Goal: Information Seeking & Learning: Find specific fact

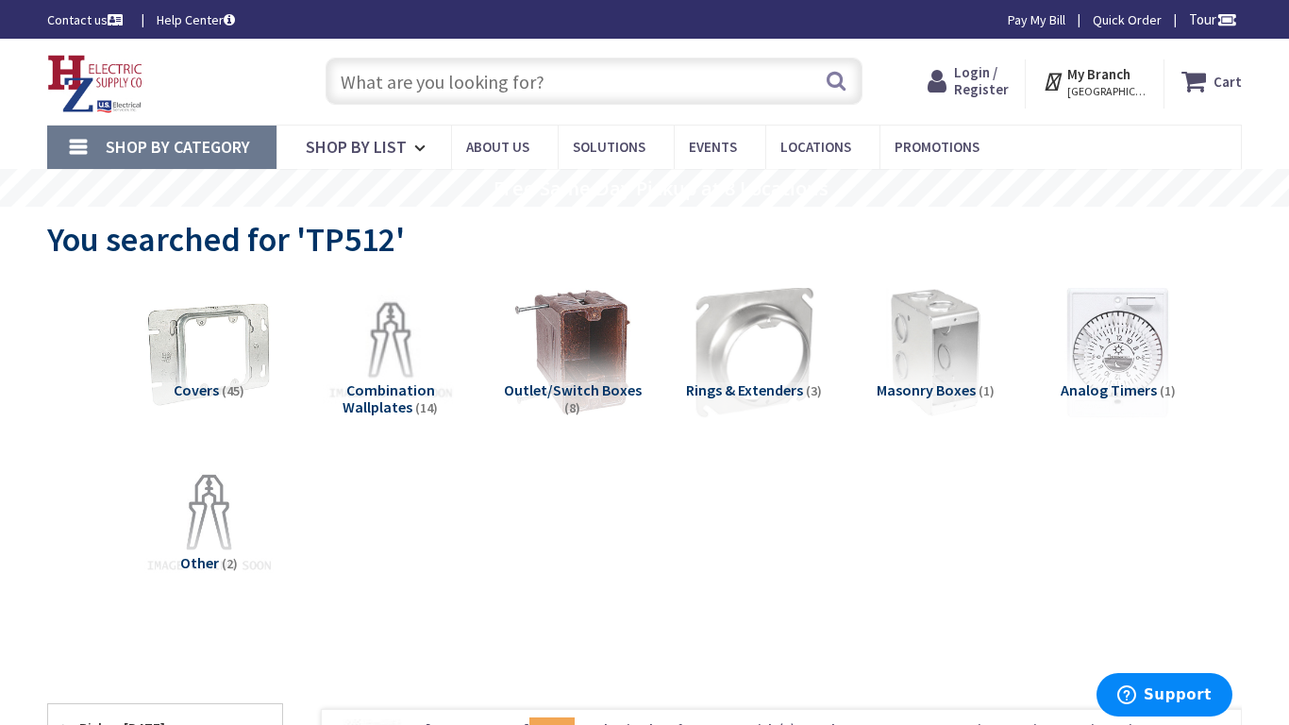
type input "Brantwood Ave, Elk Grove Village, IL 60007, USA"
